Goal: Task Accomplishment & Management: Manage account settings

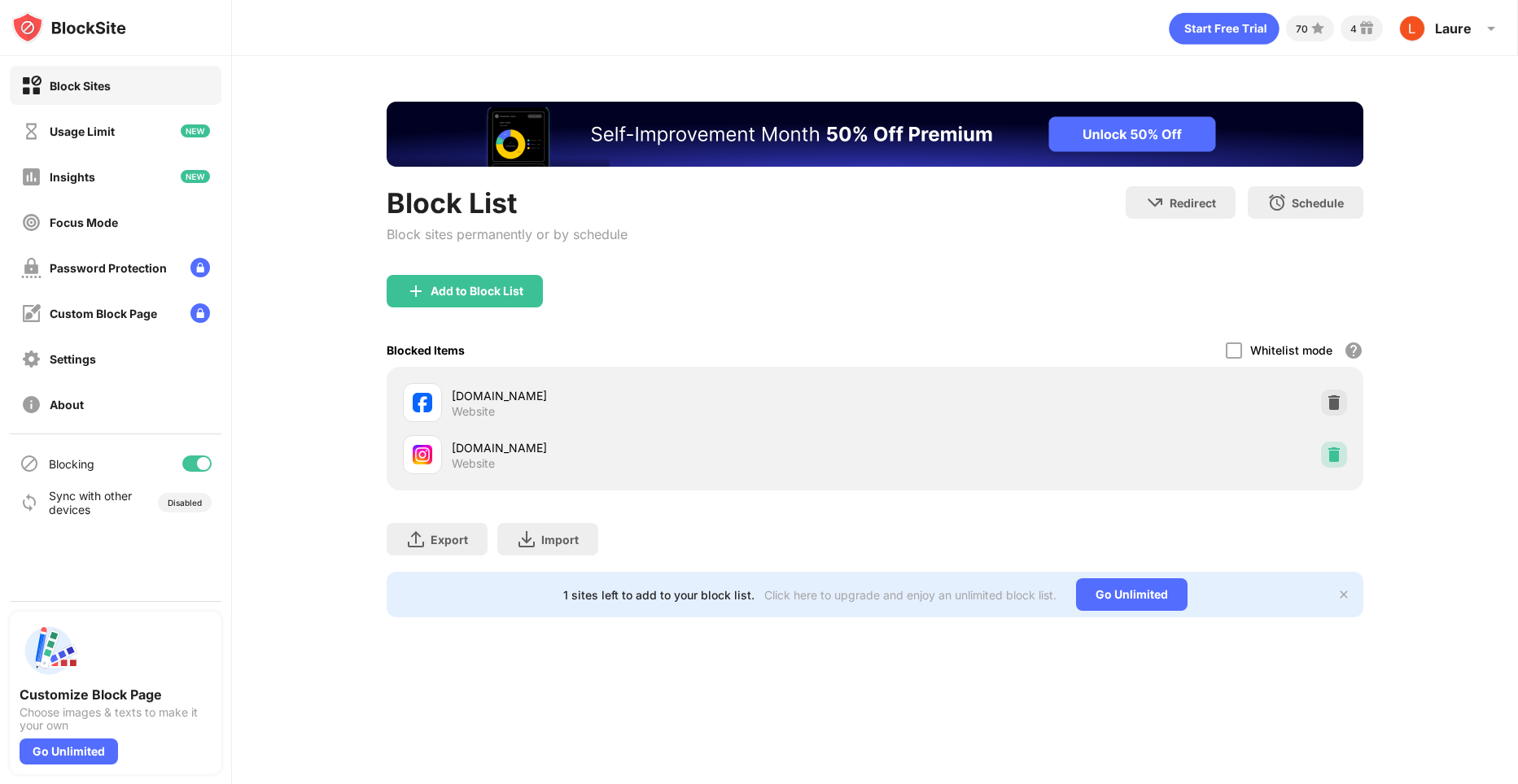
click at [1345, 450] on div at bounding box center [1334, 455] width 26 height 26
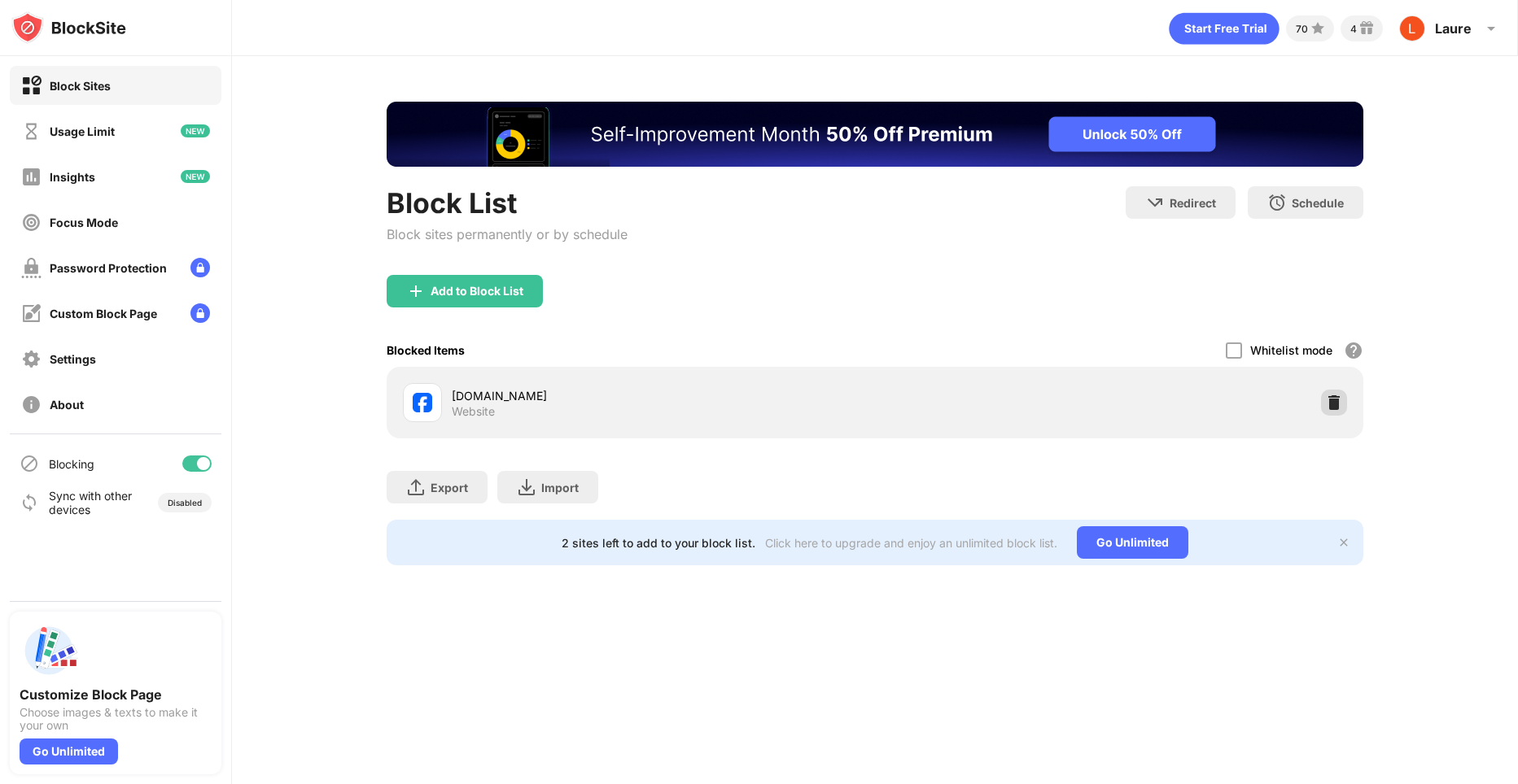
click at [1340, 412] on div at bounding box center [1334, 402] width 26 height 26
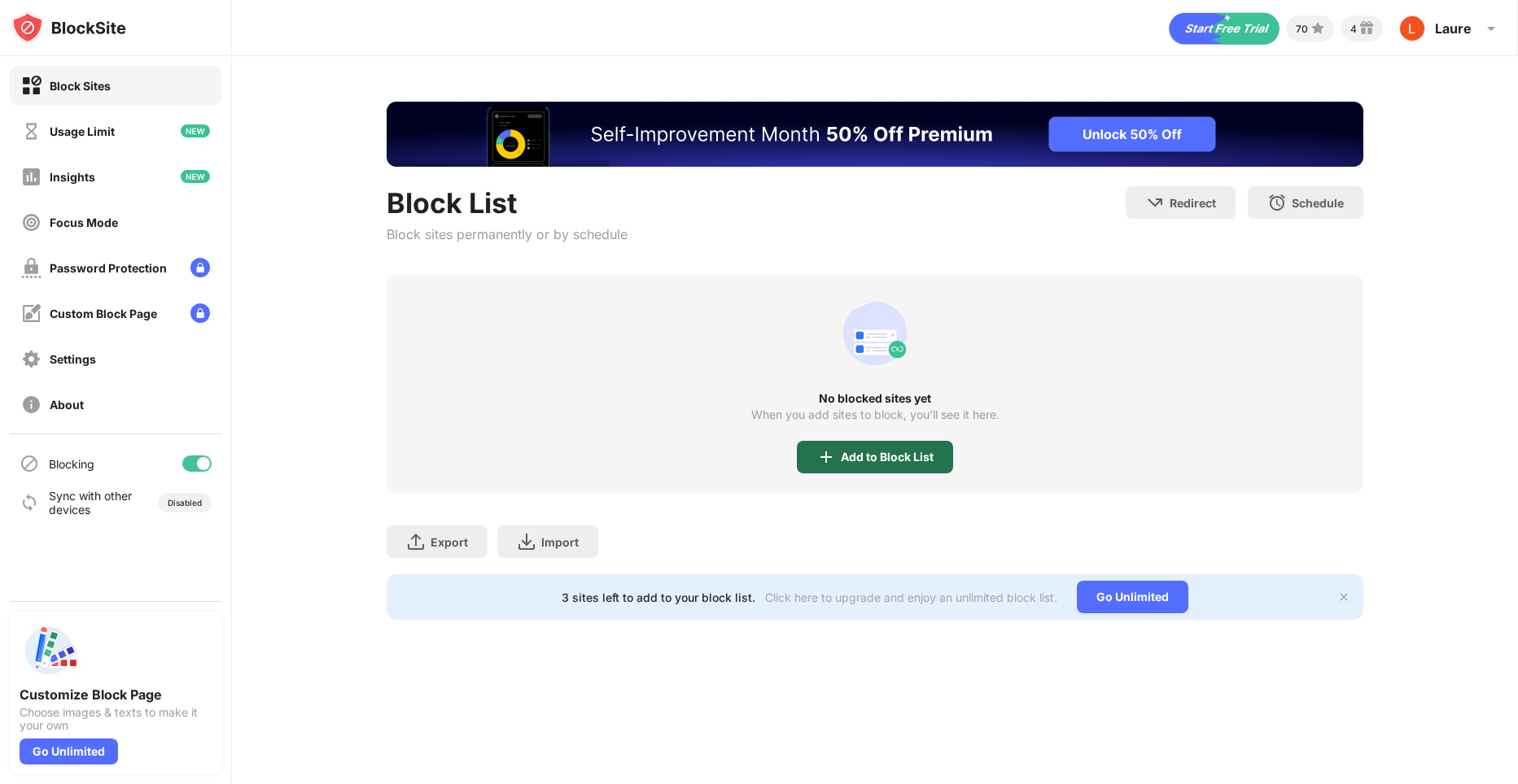
click at [823, 459] on img at bounding box center [826, 457] width 20 height 20
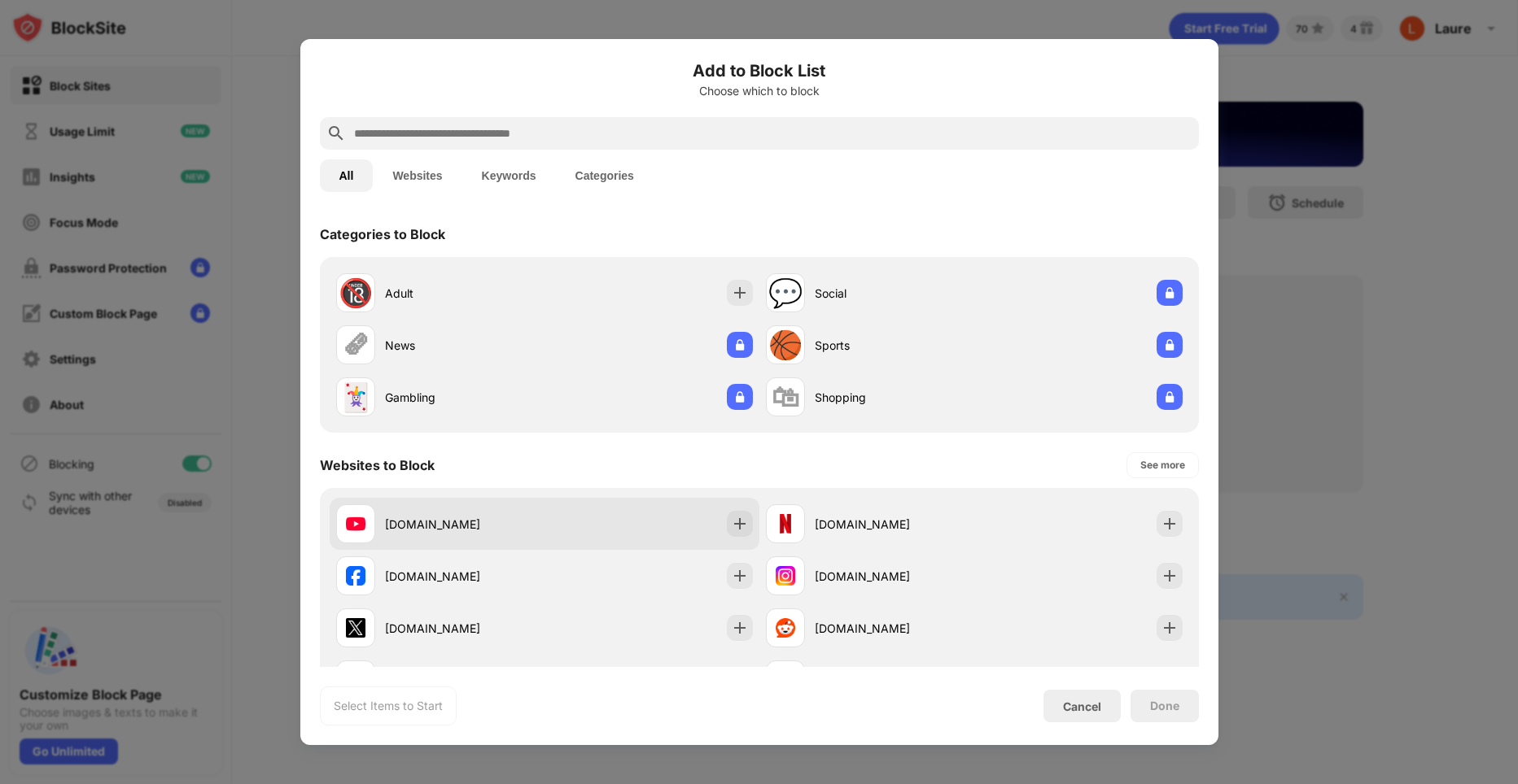
click at [508, 523] on div "[DOMAIN_NAME]" at bounding box center [465, 524] width 160 height 17
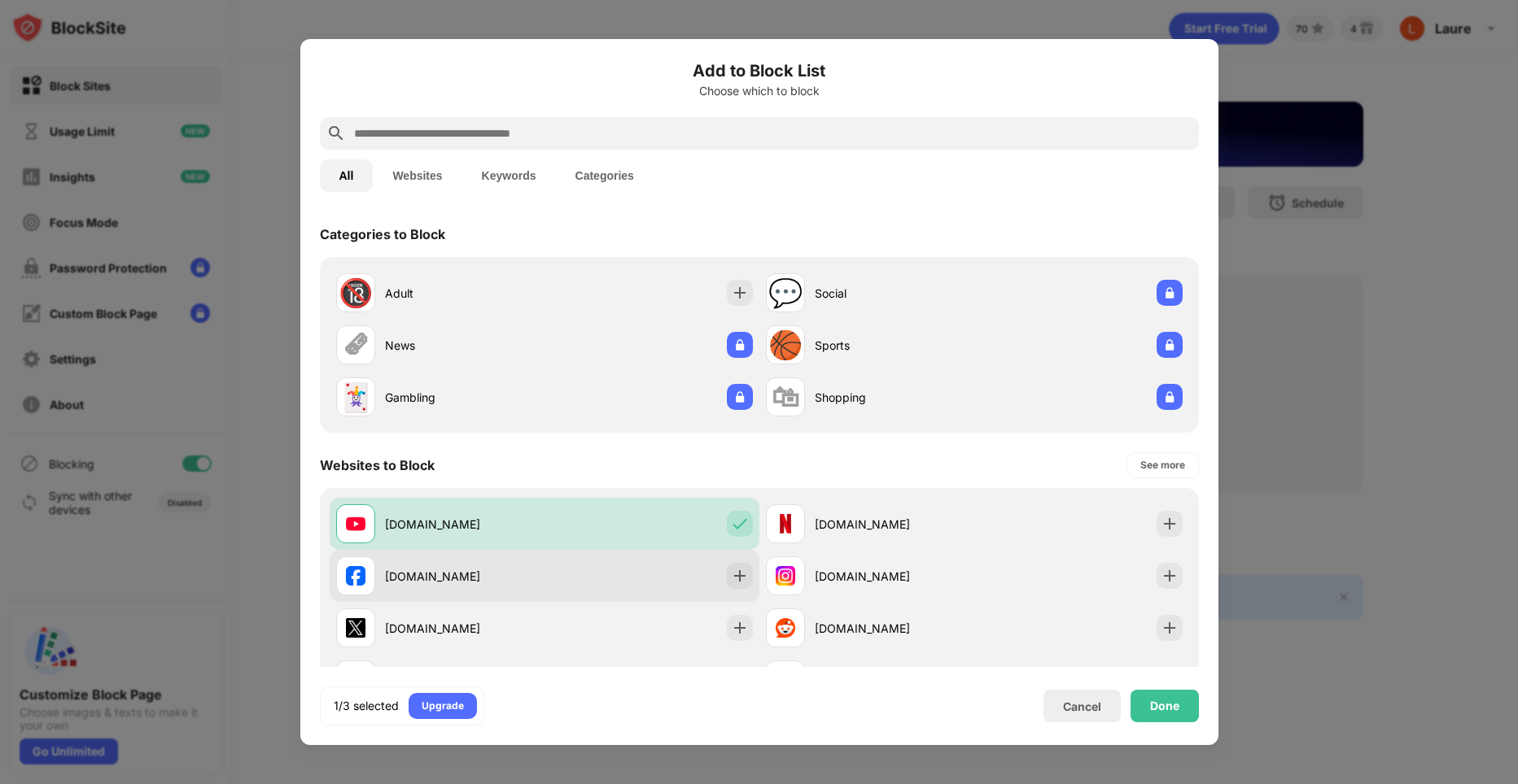
drag, startPoint x: 488, startPoint y: 550, endPoint x: 673, endPoint y: 586, distance: 188.5
click at [488, 554] on div "[DOMAIN_NAME]" at bounding box center [544, 575] width 429 height 52
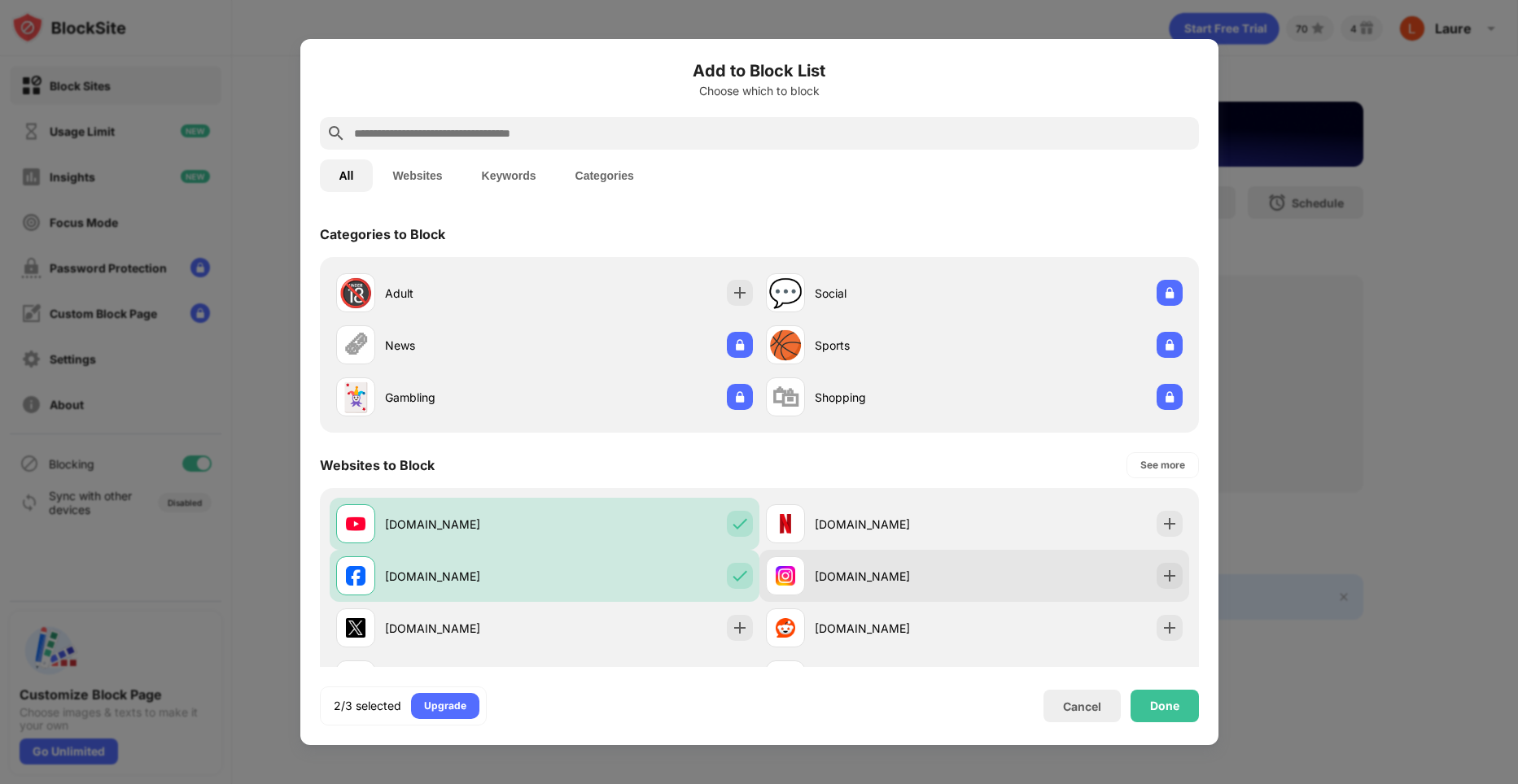
click at [783, 593] on div at bounding box center [785, 575] width 39 height 39
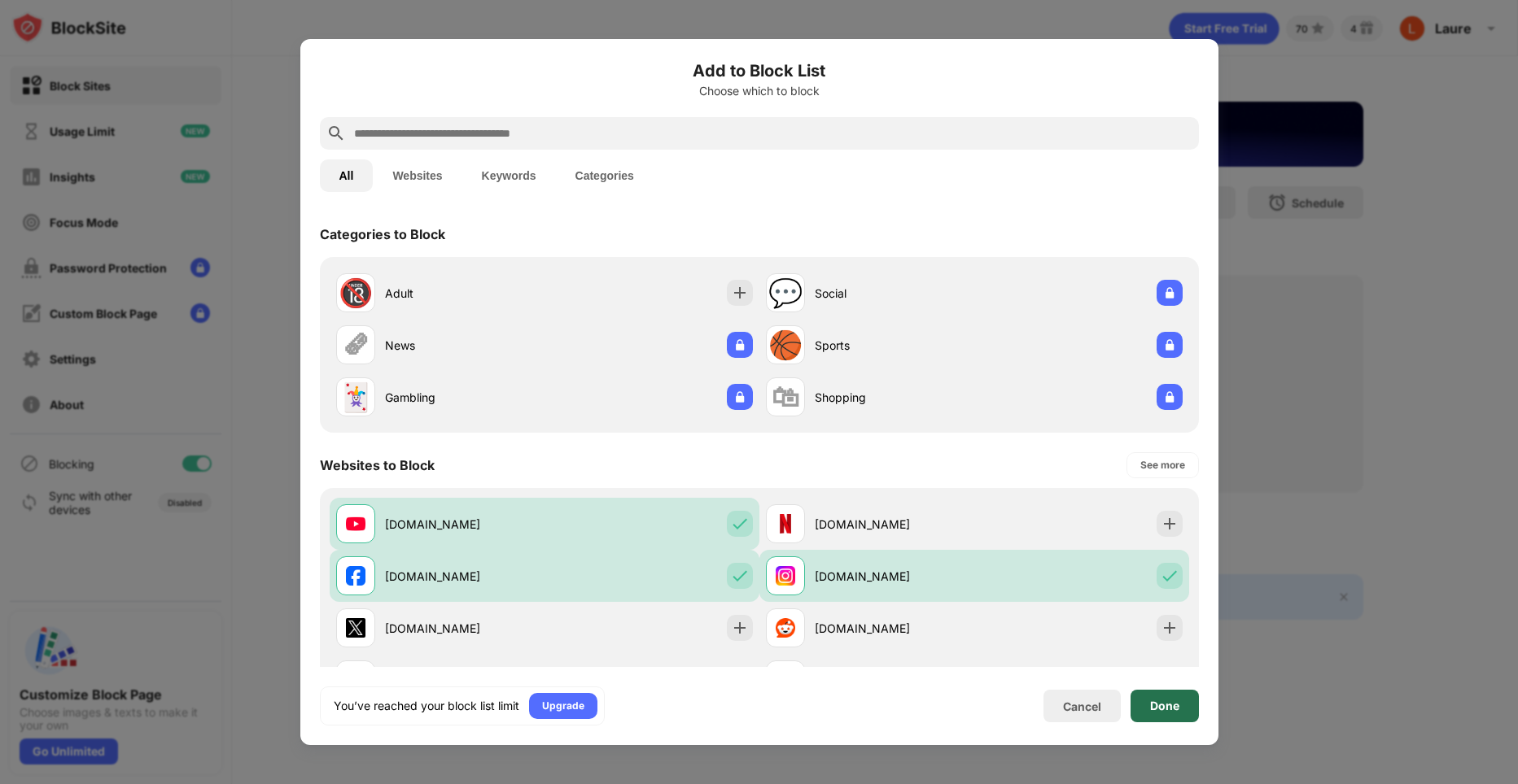
click at [1177, 713] on div "Done" at bounding box center [1164, 706] width 68 height 33
